Goal: Task Accomplishment & Management: Manage account settings

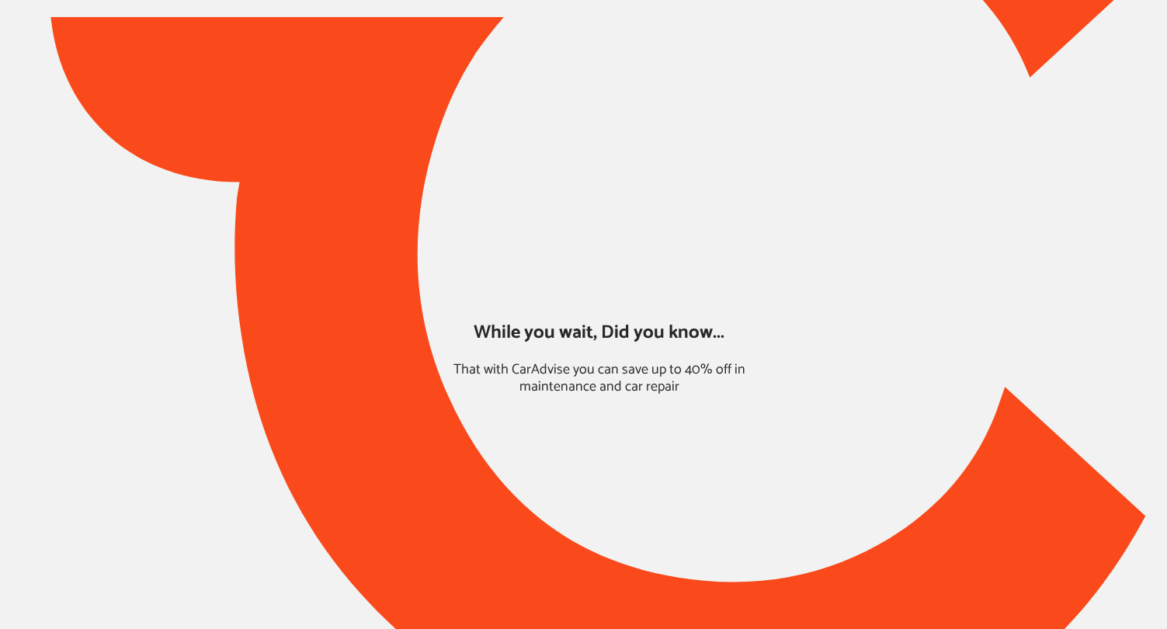
type input "*****"
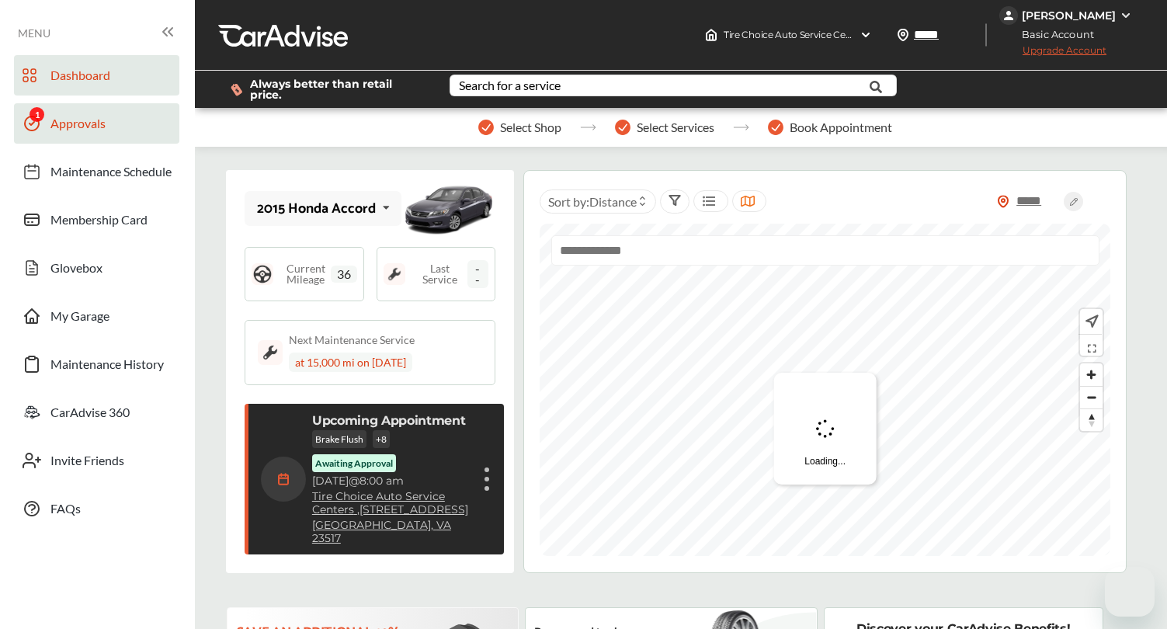
click at [136, 130] on link "Approvals" at bounding box center [96, 123] width 165 height 40
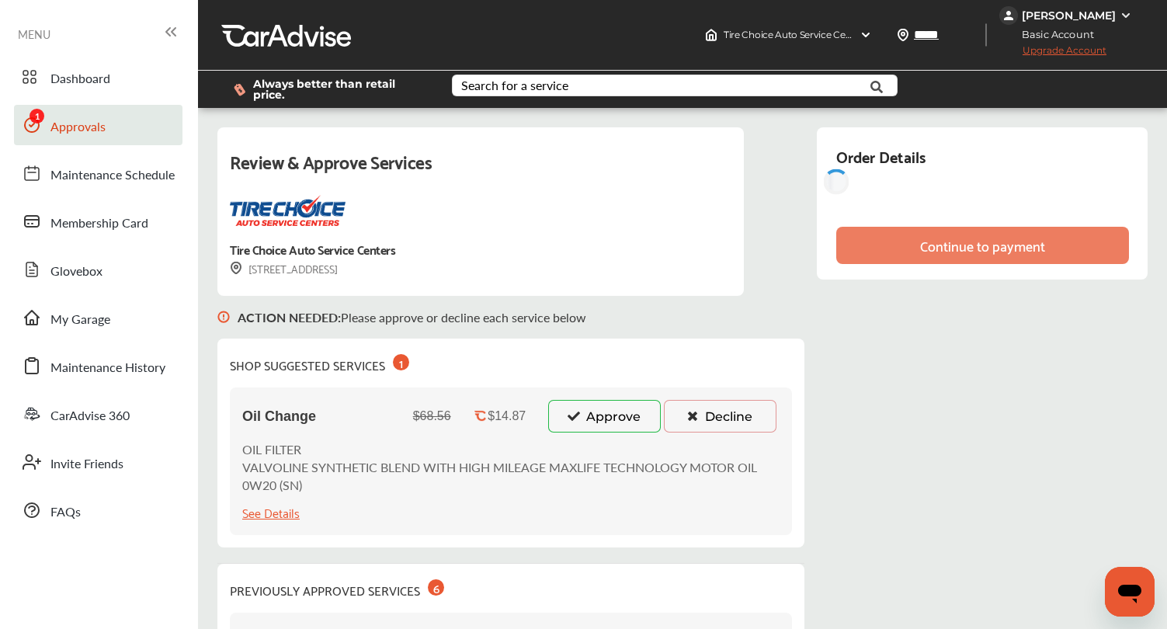
click at [567, 421] on icon at bounding box center [573, 415] width 15 height 11
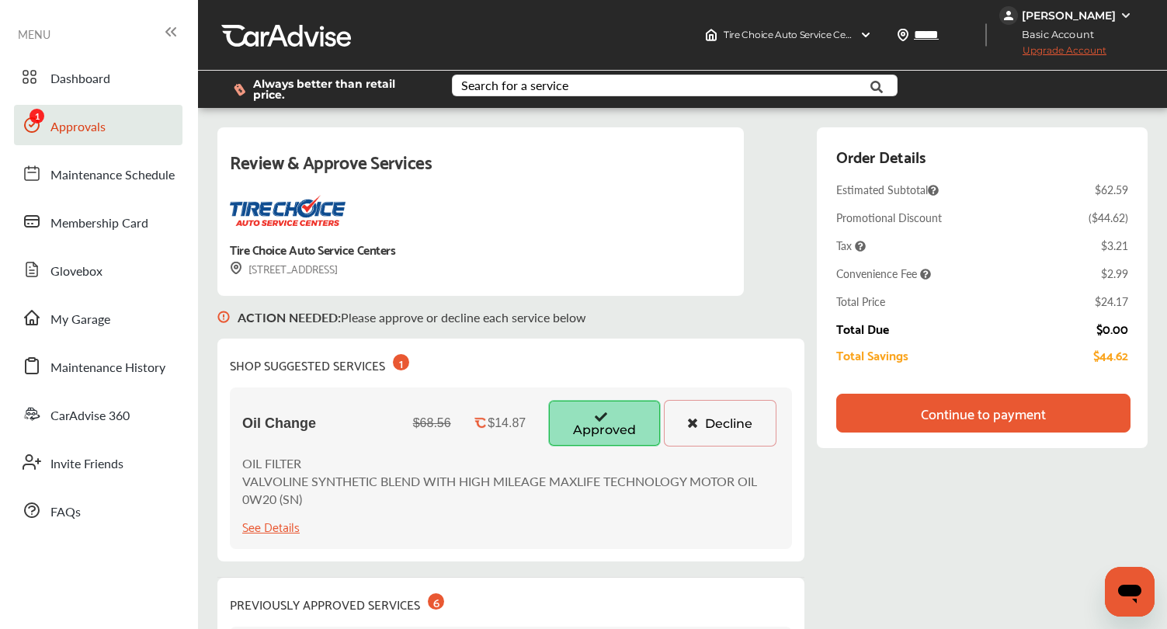
click at [944, 418] on div "Continue to payment" at bounding box center [983, 413] width 125 height 16
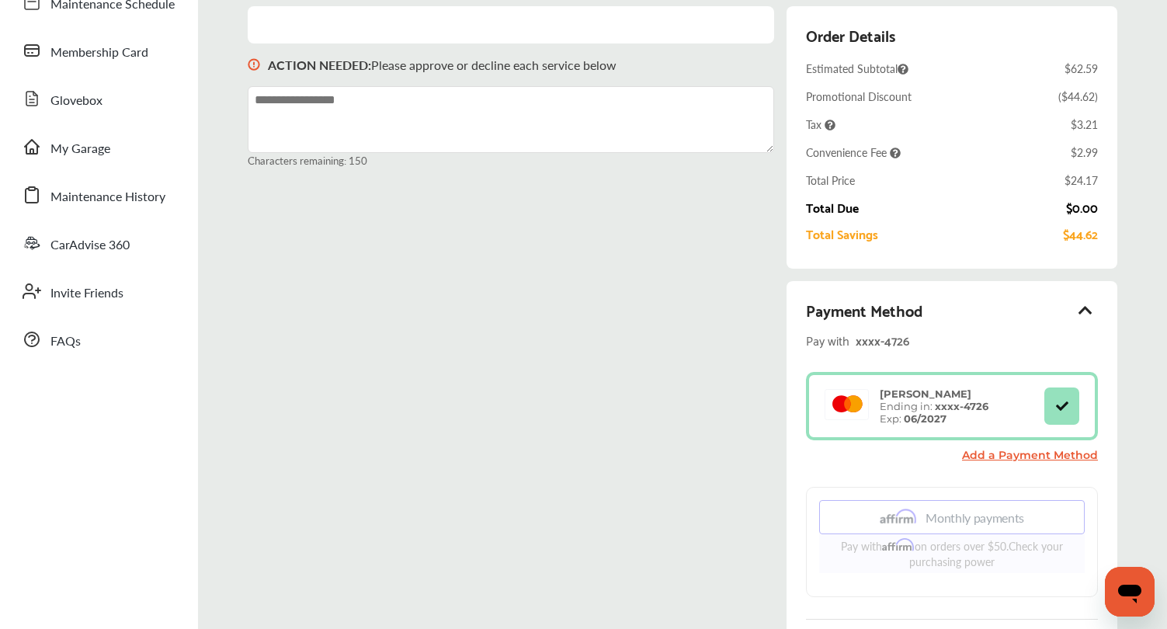
scroll to position [223, 0]
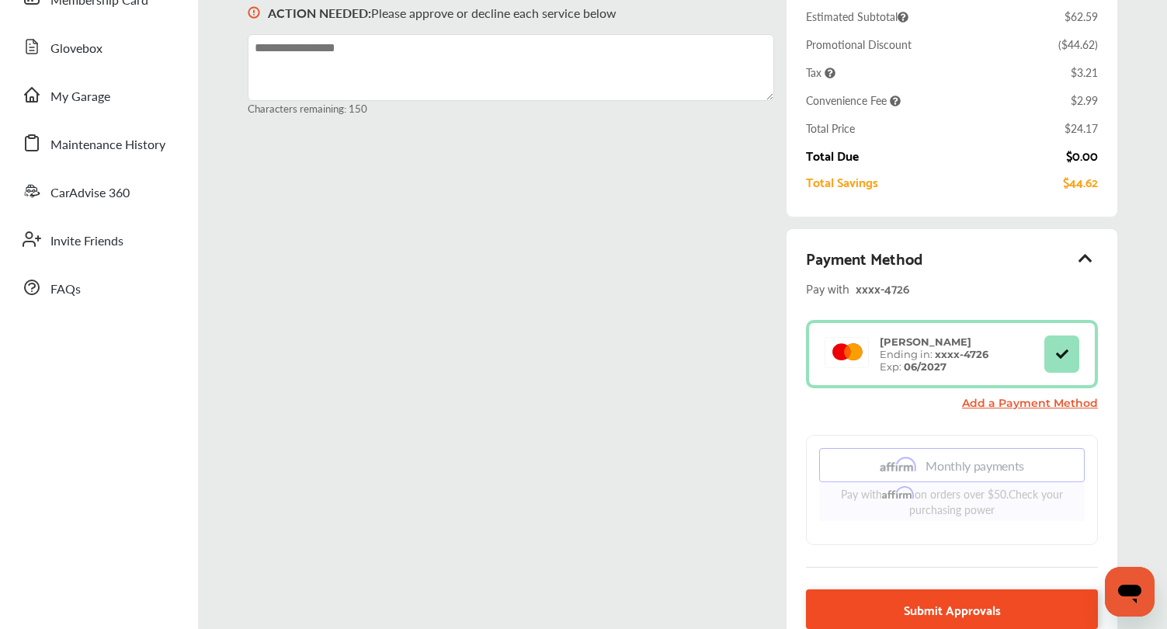
click at [861, 603] on link "Submit Approvals" at bounding box center [952, 609] width 292 height 40
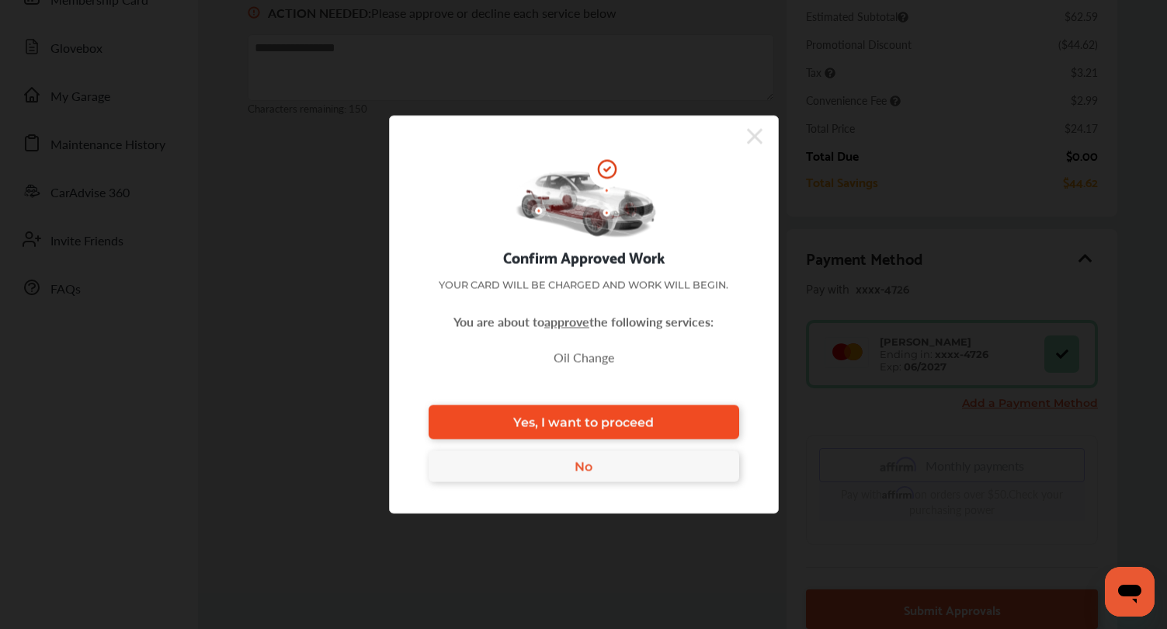
click at [615, 424] on span "Yes, I want to proceed" at bounding box center [583, 421] width 140 height 15
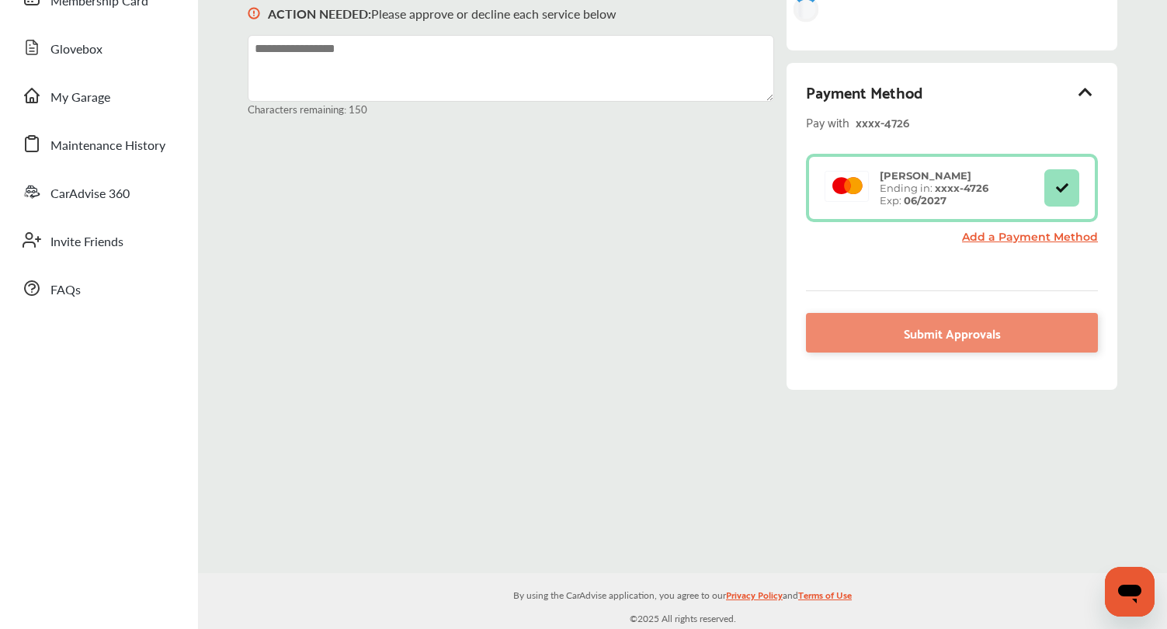
scroll to position [221, 0]
